Goal: Task Accomplishment & Management: Manage account settings

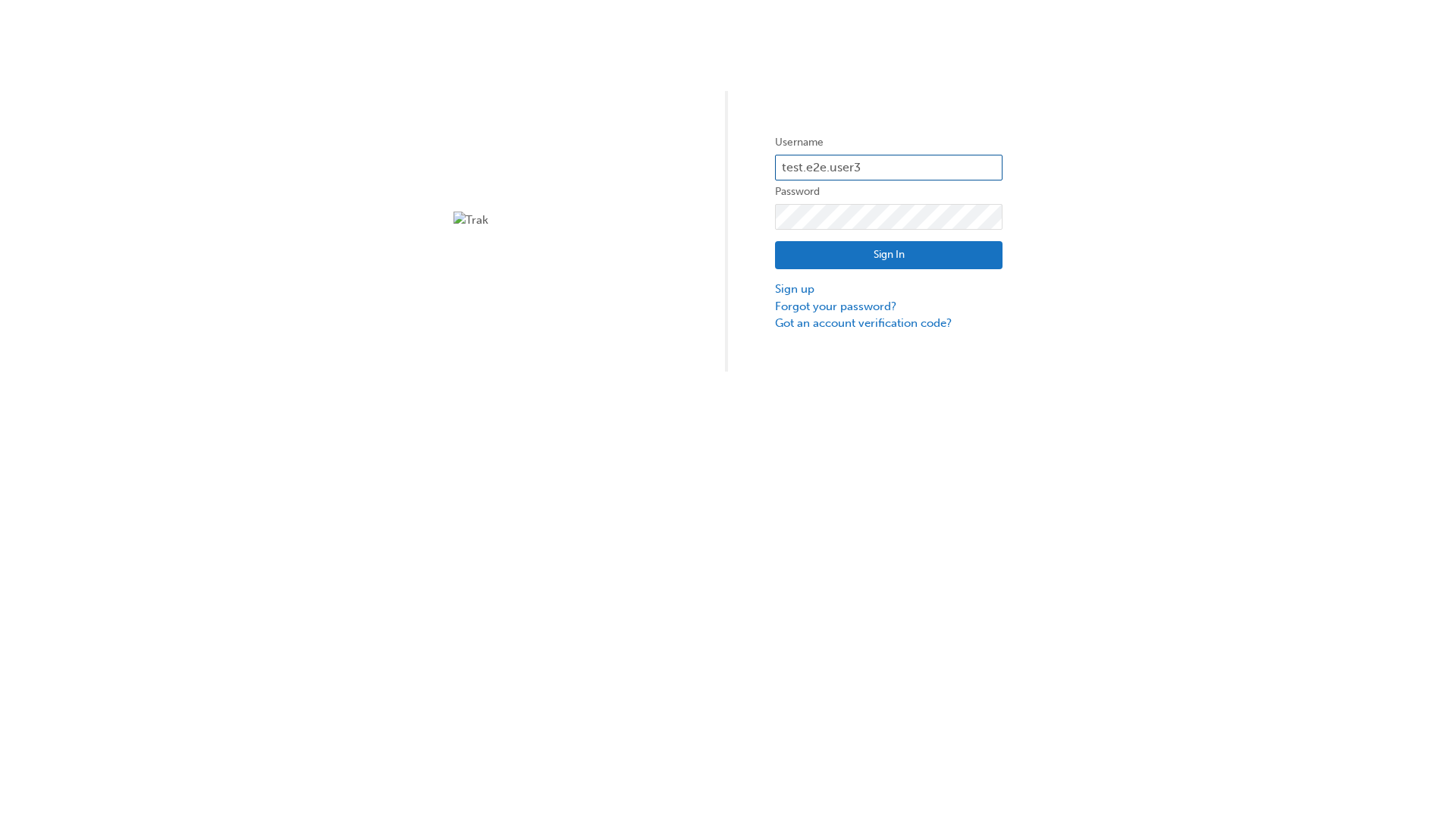
type input "test.e2e.user31"
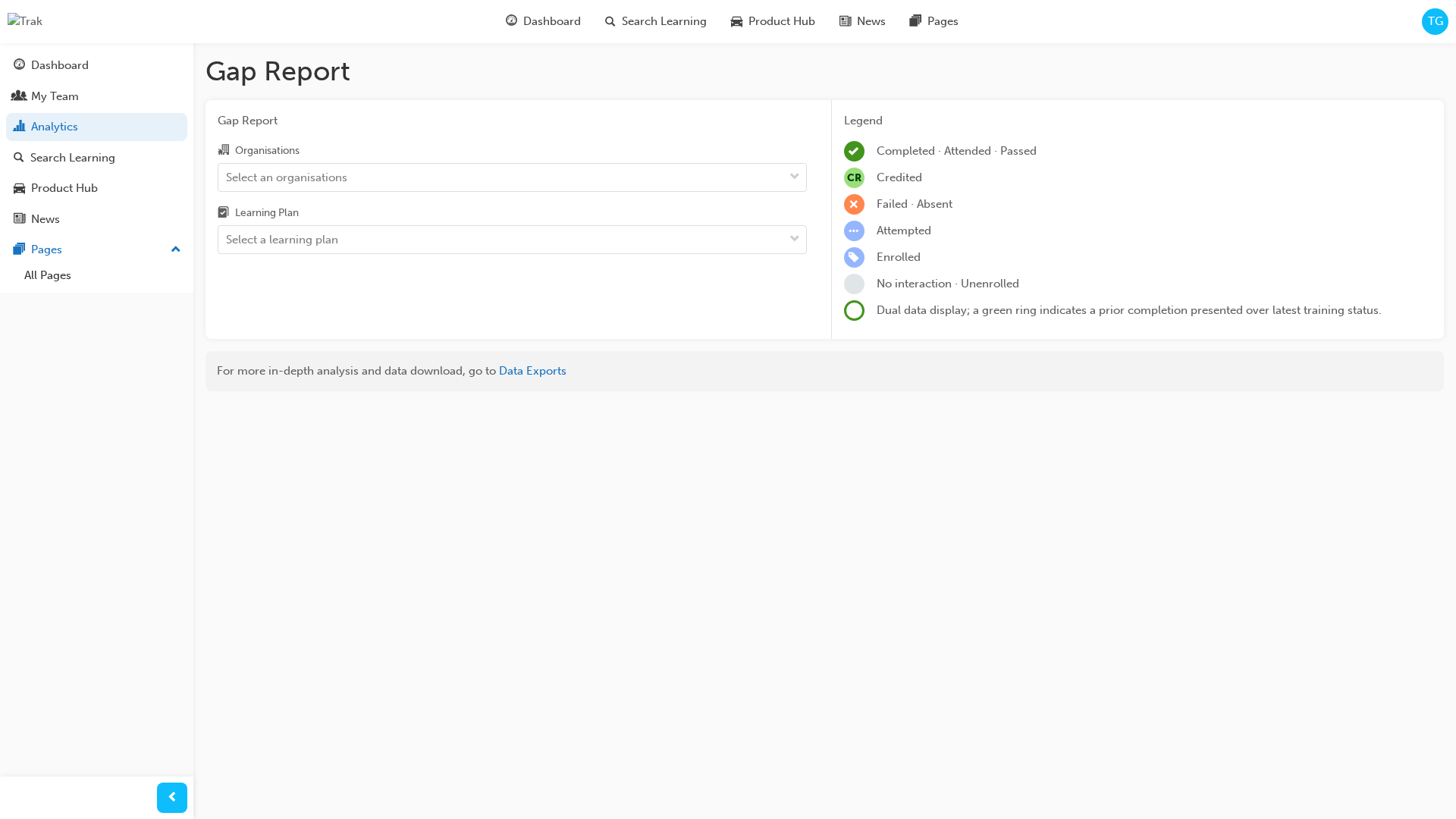
click at [228, 176] on input "Organisations Select an organisations" at bounding box center [227, 175] width 2 height 13
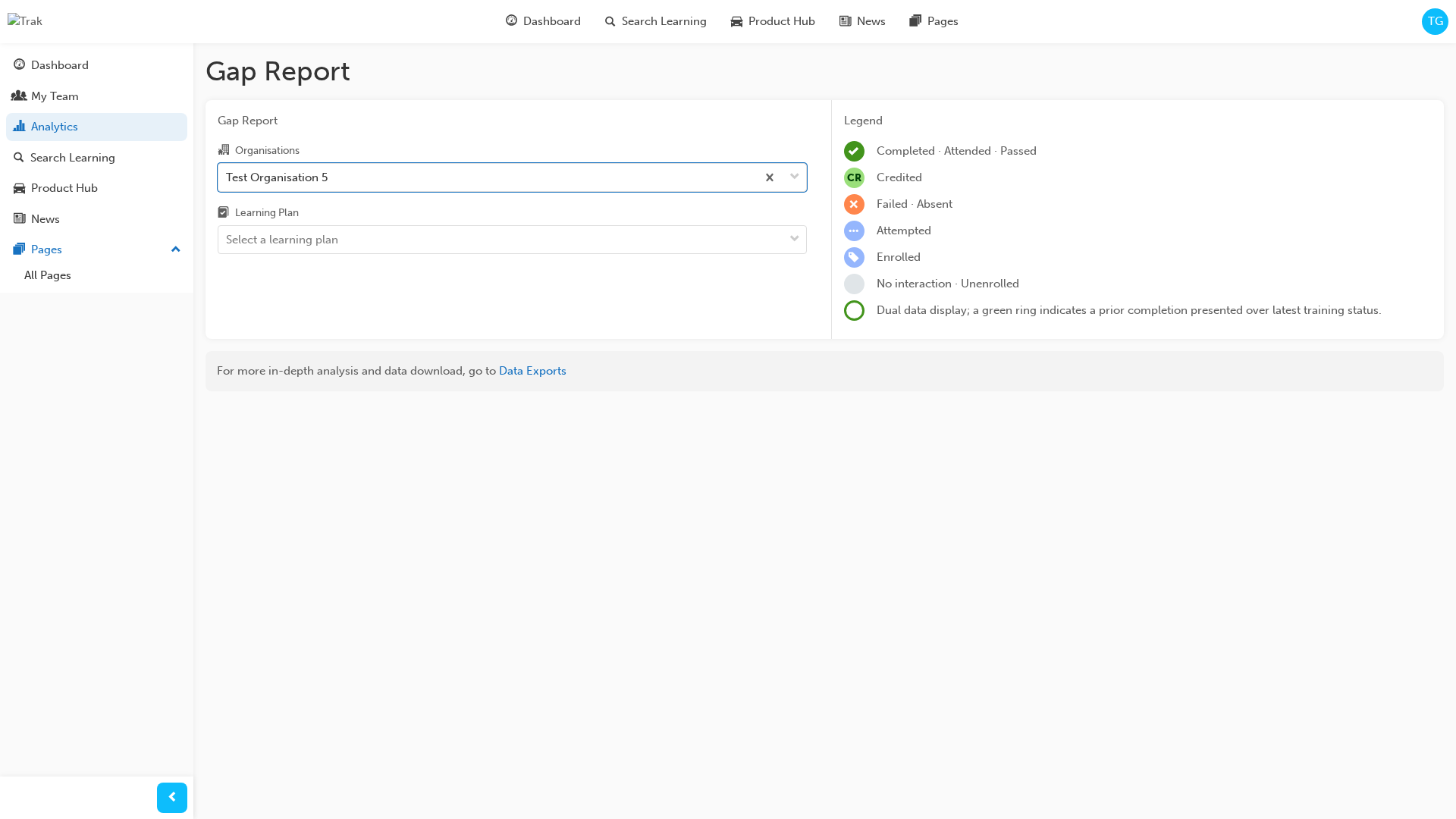
click at [228, 240] on input "Learning Plan Select a learning plan" at bounding box center [227, 239] width 2 height 13
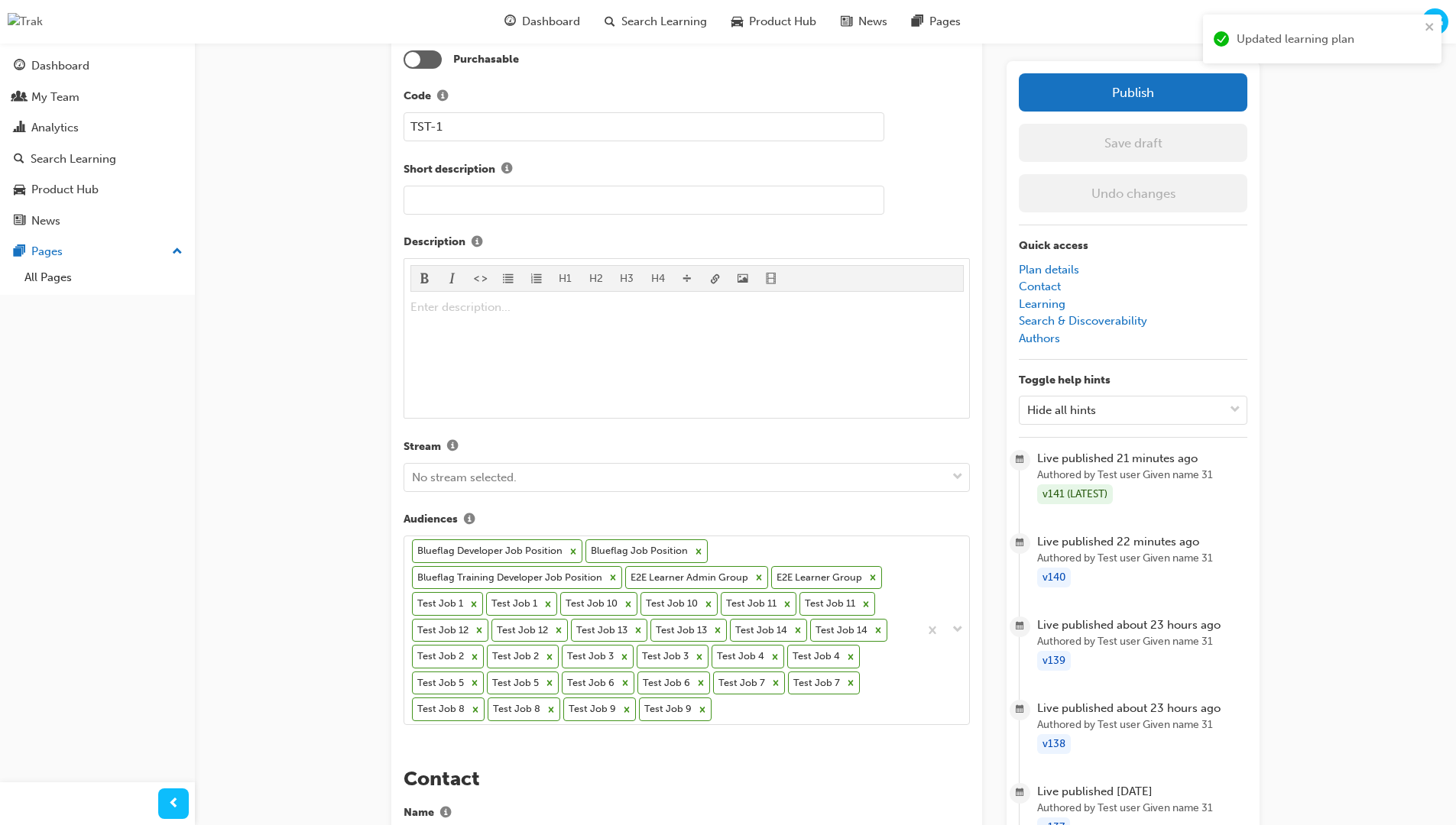
scroll to position [464, 0]
